Goal: Information Seeking & Learning: Learn about a topic

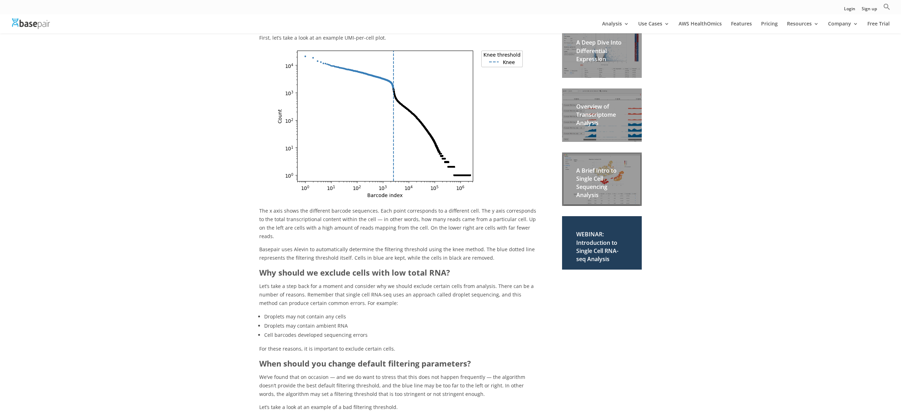
scroll to position [218, 0]
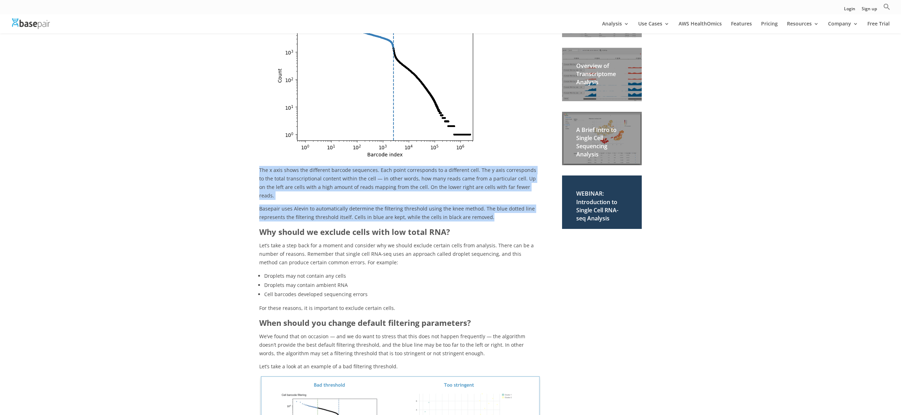
drag, startPoint x: 257, startPoint y: 179, endPoint x: 259, endPoint y: 223, distance: 44.3
click at [259, 227] on b "Why should we exclude cells with low total RNA?" at bounding box center [354, 232] width 191 height 11
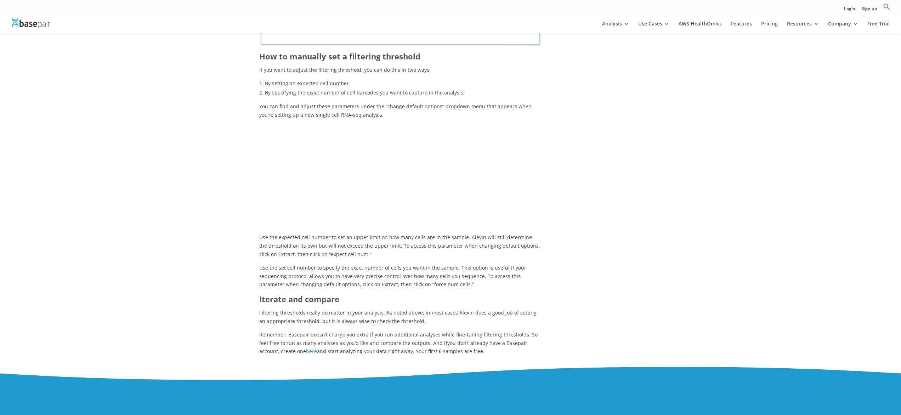
scroll to position [830, 0]
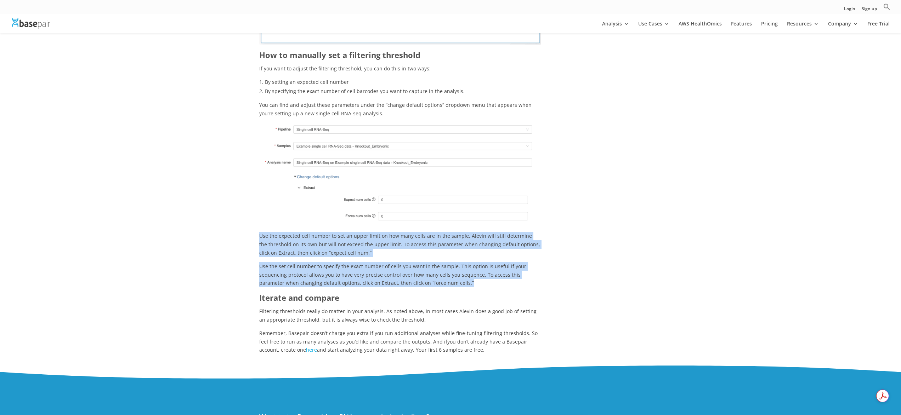
drag, startPoint x: 257, startPoint y: 226, endPoint x: 252, endPoint y: 276, distance: 50.6
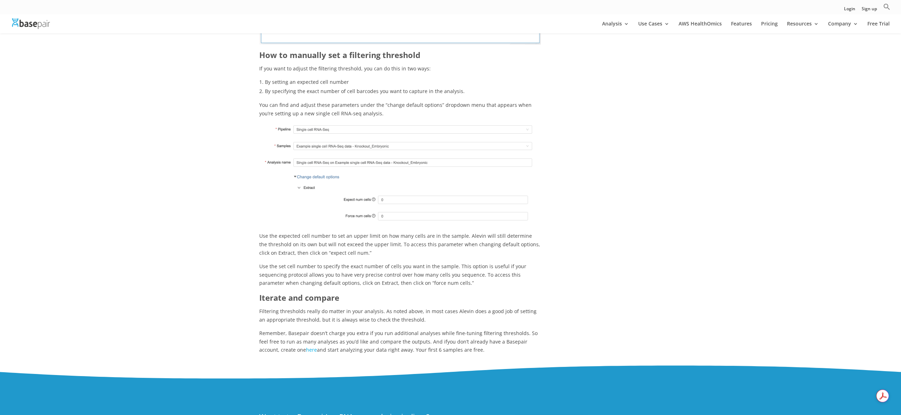
drag, startPoint x: 252, startPoint y: 264, endPoint x: 254, endPoint y: 214, distance: 50.3
drag, startPoint x: 255, startPoint y: 218, endPoint x: 258, endPoint y: 275, distance: 56.8
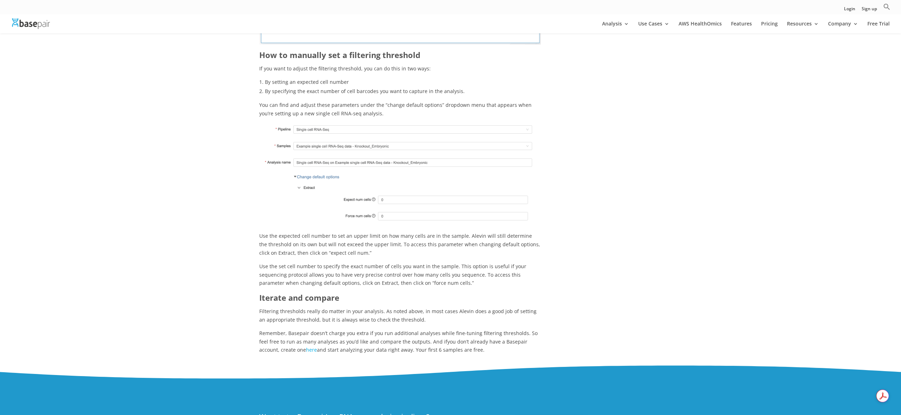
drag, startPoint x: 258, startPoint y: 275, endPoint x: 258, endPoint y: 219, distance: 55.6
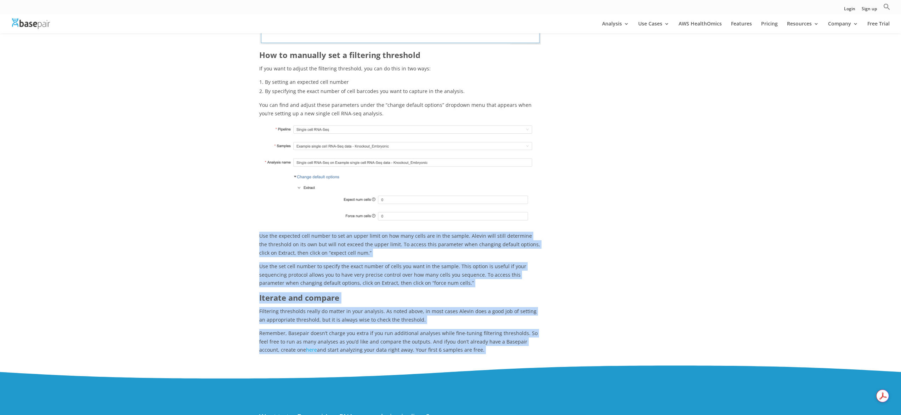
drag, startPoint x: 258, startPoint y: 219, endPoint x: 432, endPoint y: 346, distance: 215.1
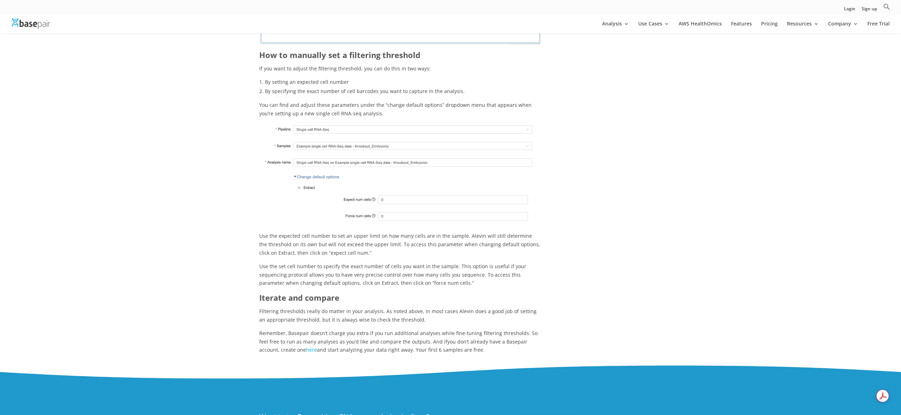
drag, startPoint x: 405, startPoint y: 330, endPoint x: 233, endPoint y: 217, distance: 205.4
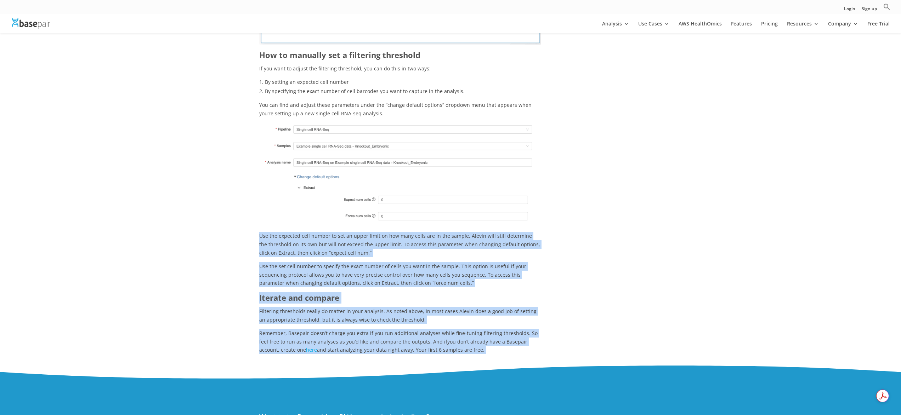
drag, startPoint x: 258, startPoint y: 234, endPoint x: 469, endPoint y: 334, distance: 233.1
click at [468, 334] on p "Remember, Basepair doesn’t charge you extra if you run additional analyses whil…" at bounding box center [400, 341] width 282 height 25
drag, startPoint x: 390, startPoint y: 303, endPoint x: 215, endPoint y: 217, distance: 194.6
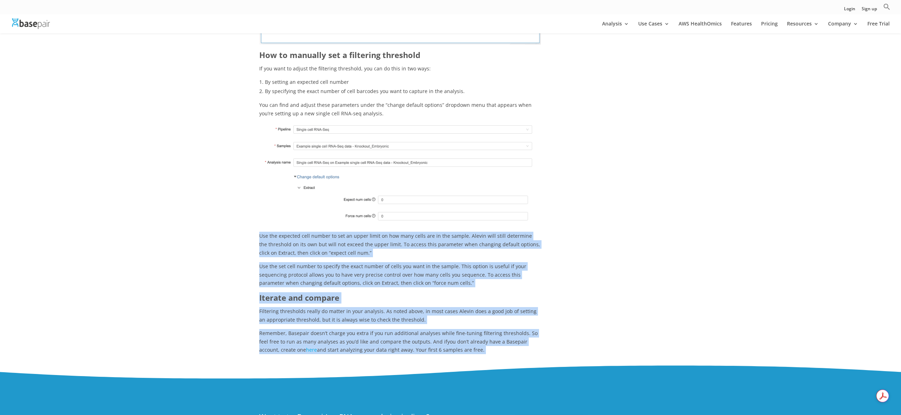
drag, startPoint x: 238, startPoint y: 220, endPoint x: 468, endPoint y: 340, distance: 259.1
